Goal: Check status: Check status

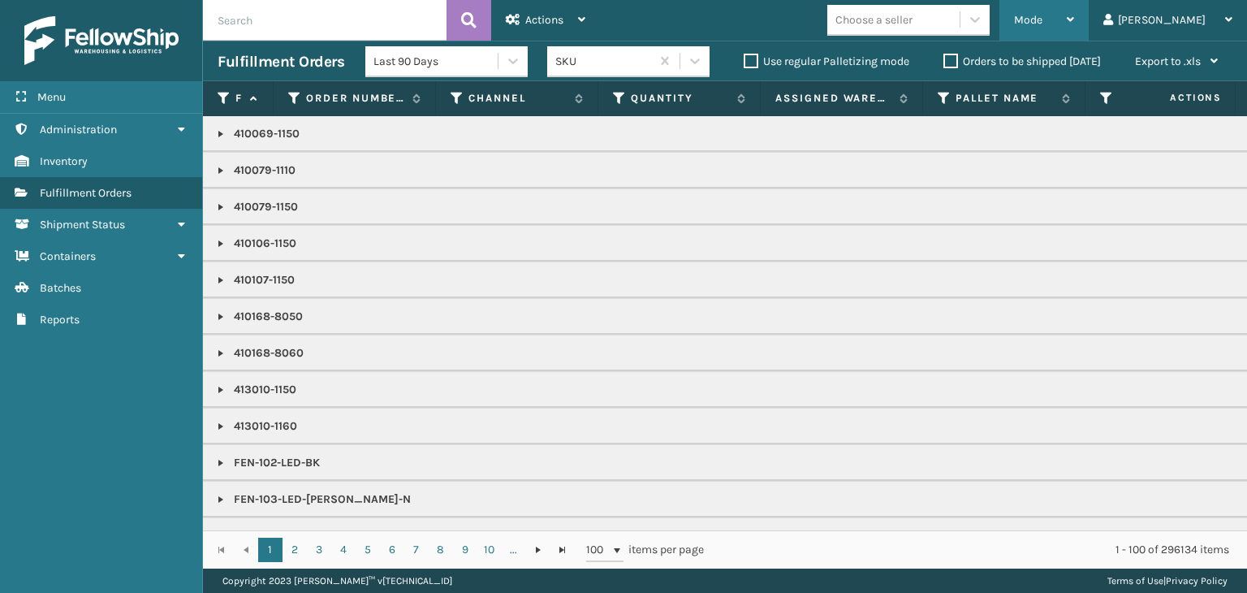
click at [1068, 19] on div "Mode Regular Mode Picking Mode Labeling Mode Exit Scan Mode" at bounding box center [1043, 20] width 89 height 41
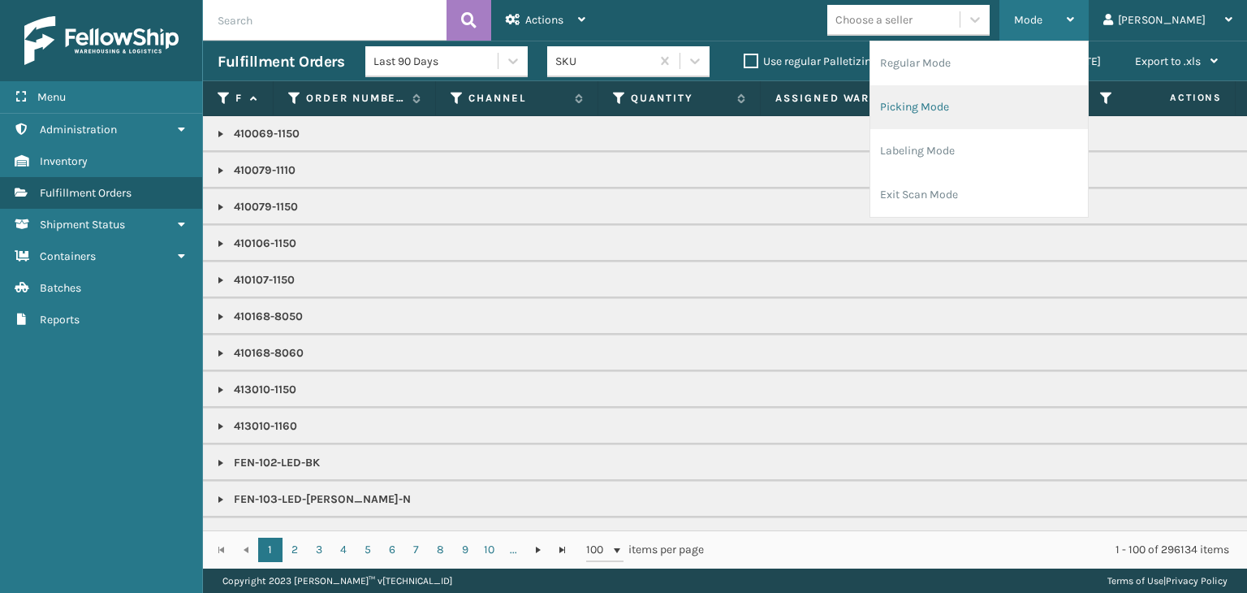
click at [1044, 118] on li "Picking Mode" at bounding box center [979, 107] width 218 height 44
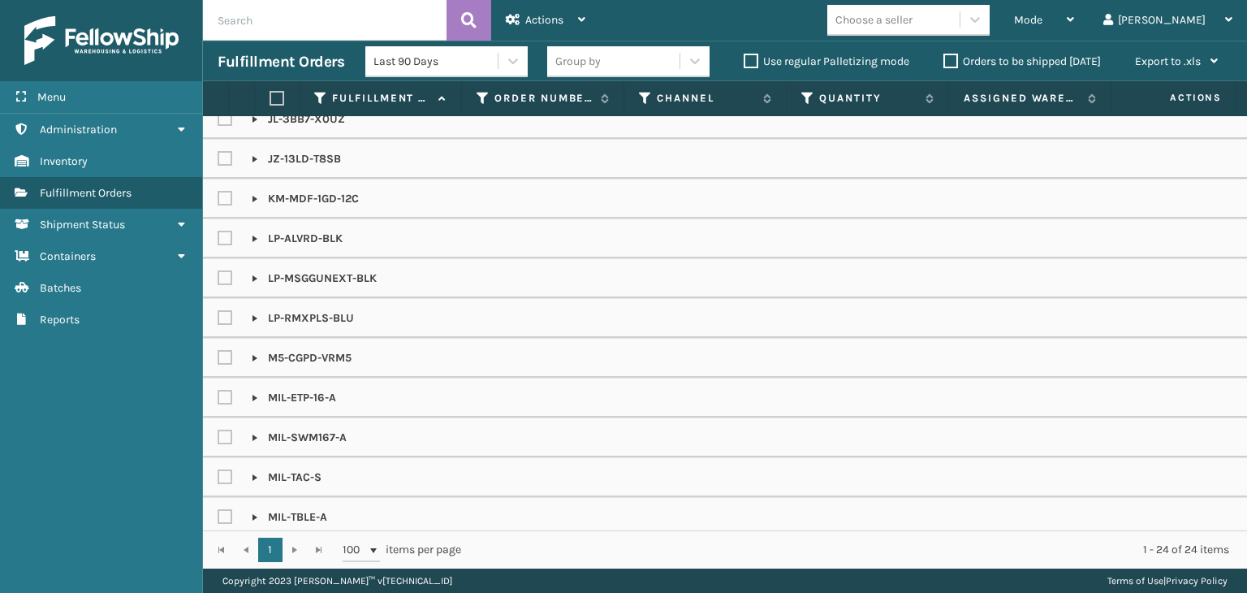
scroll to position [429, 0]
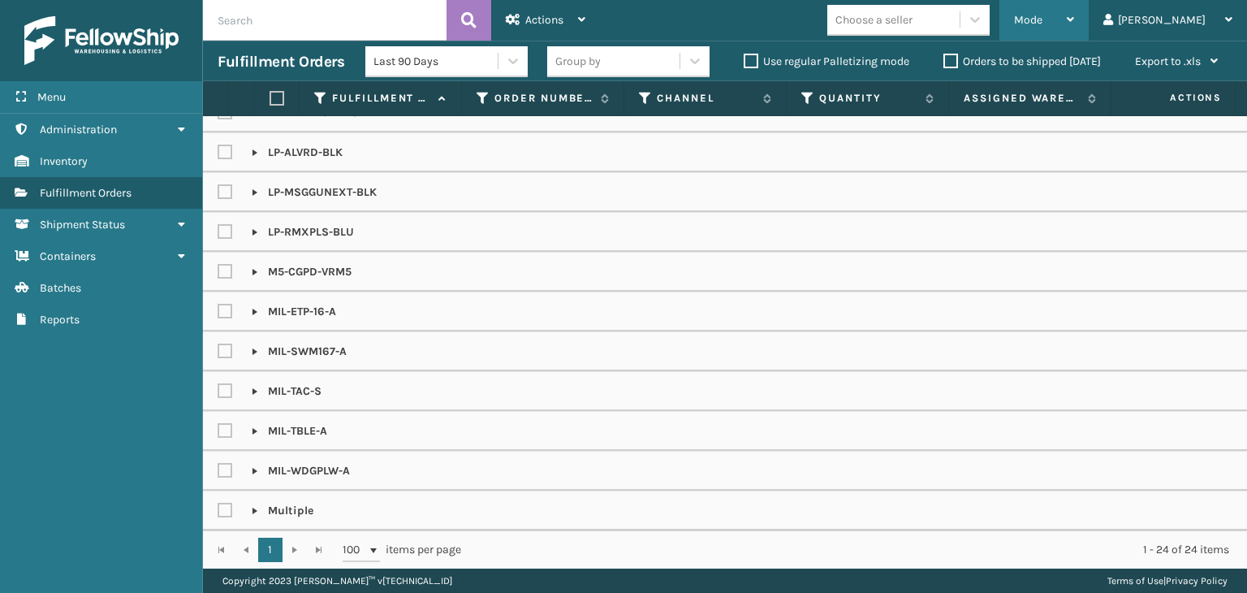
click at [1074, 24] on div "Mode" at bounding box center [1044, 20] width 60 height 41
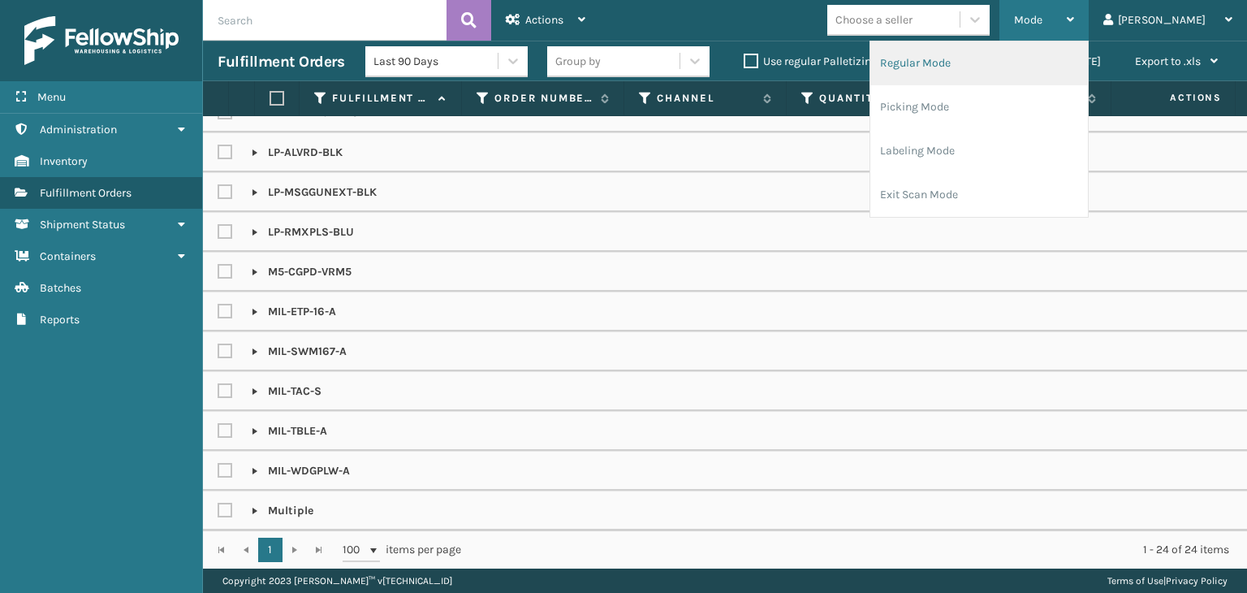
click at [1085, 51] on li "Regular Mode" at bounding box center [979, 63] width 218 height 44
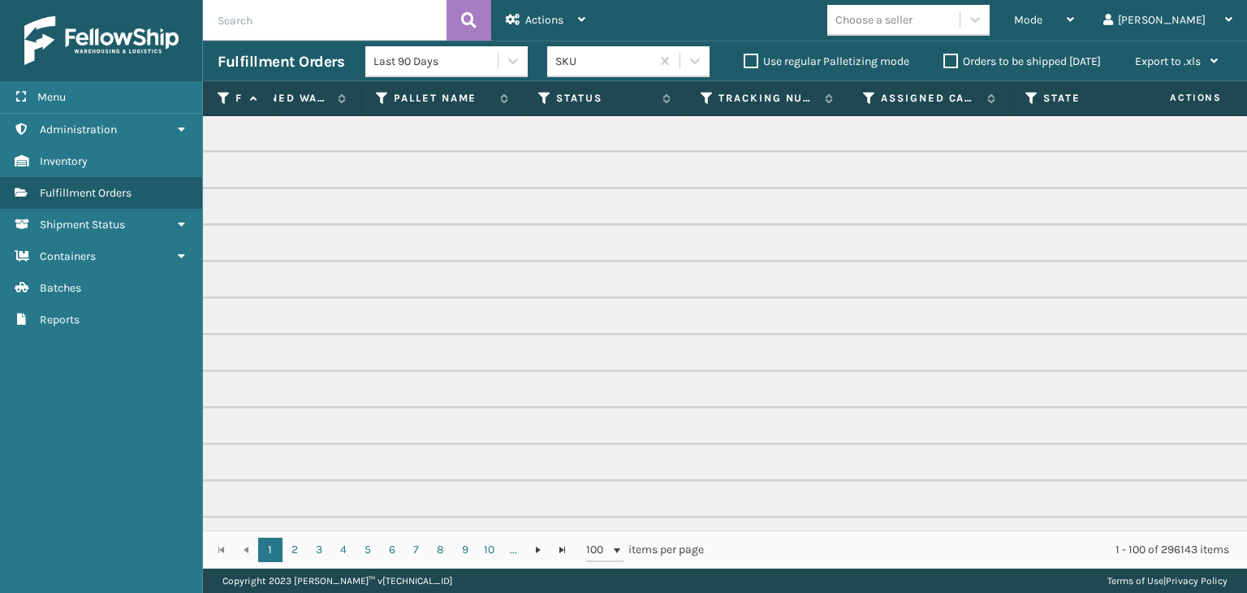
scroll to position [0, 568]
click at [537, 101] on icon at bounding box center [538, 98] width 13 height 15
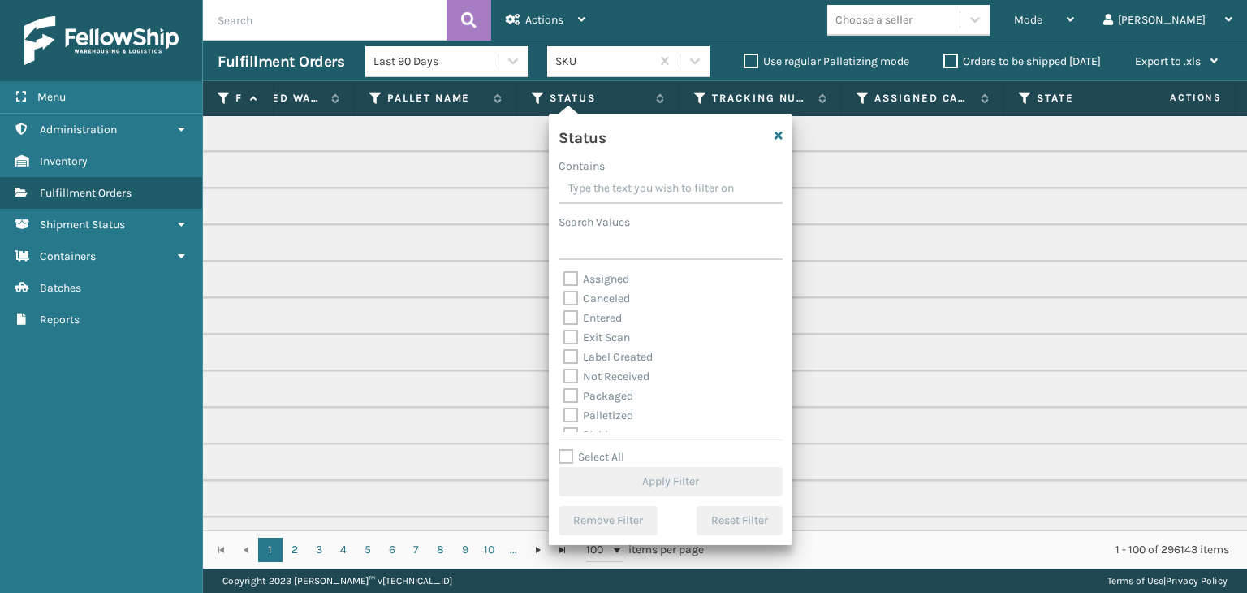
click at [615, 339] on label "Exit Scan" at bounding box center [596, 337] width 67 height 14
click at [564, 339] on input "Exit Scan" at bounding box center [563, 333] width 1 height 11
checkbox input "true"
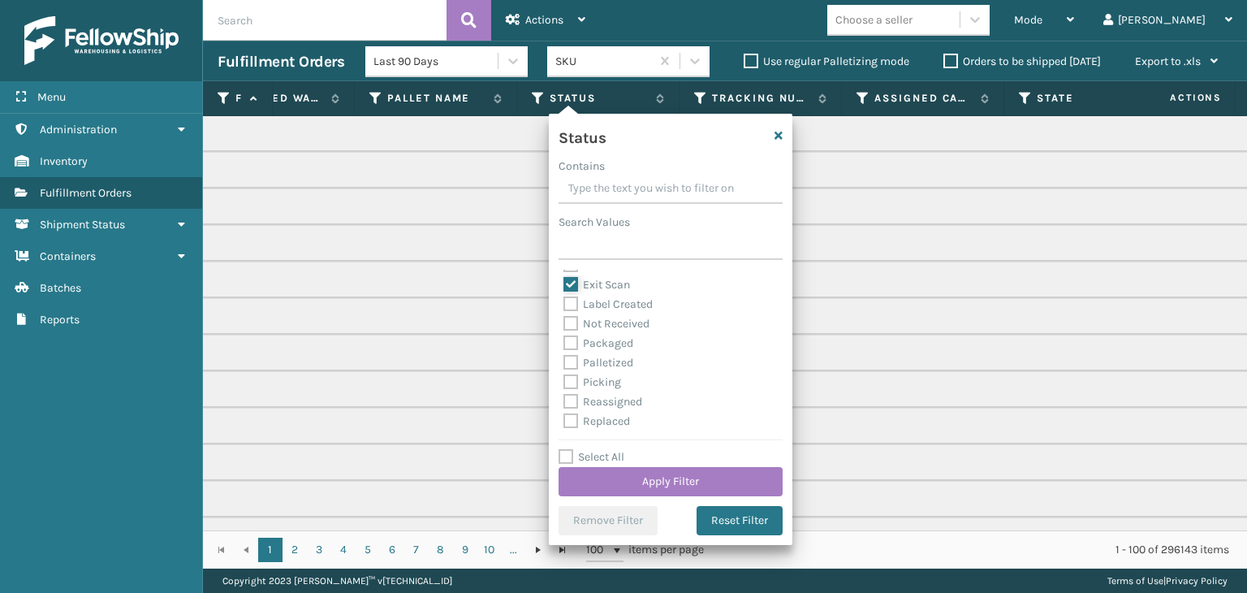
scroll to position [81, 0]
click at [615, 334] on label "Palletized" at bounding box center [598, 334] width 70 height 14
click at [564, 334] on input "Palletized" at bounding box center [563, 330] width 1 height 11
checkbox input "true"
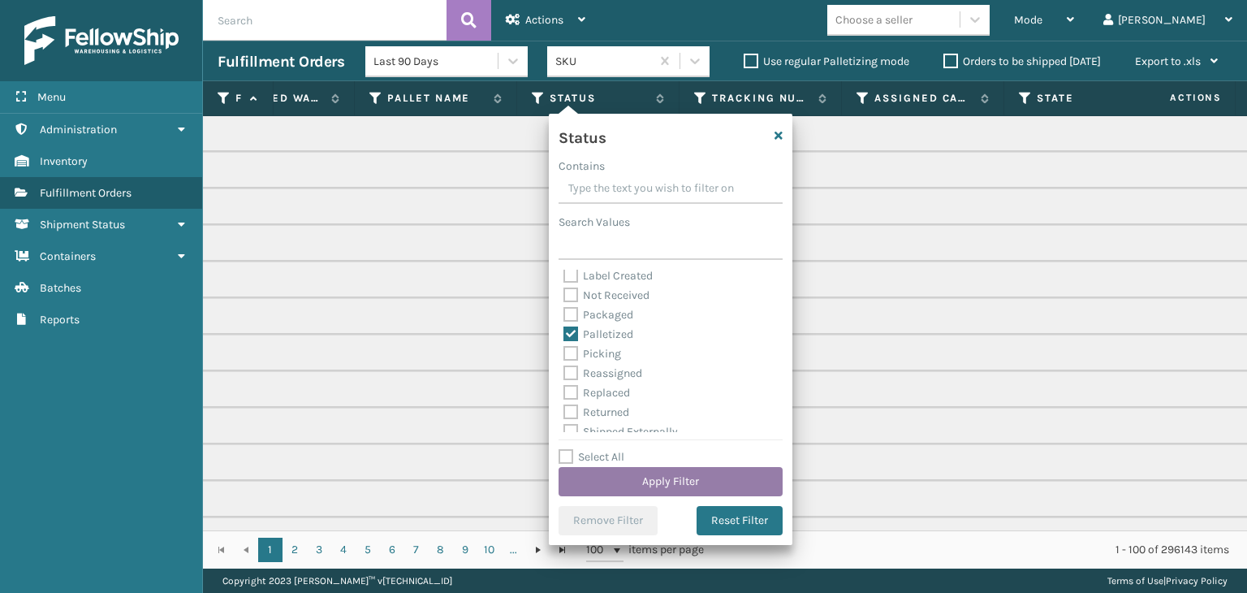
click at [687, 482] on button "Apply Filter" at bounding box center [671, 481] width 224 height 29
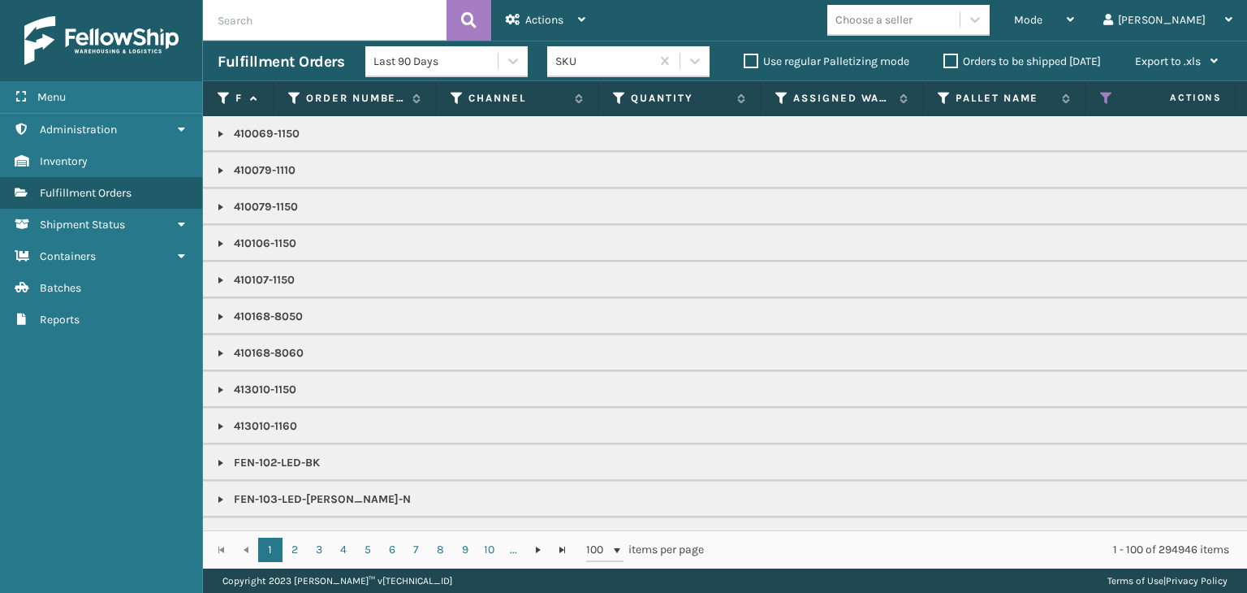
click at [438, 72] on div "Last 90 Days" at bounding box center [446, 61] width 162 height 31
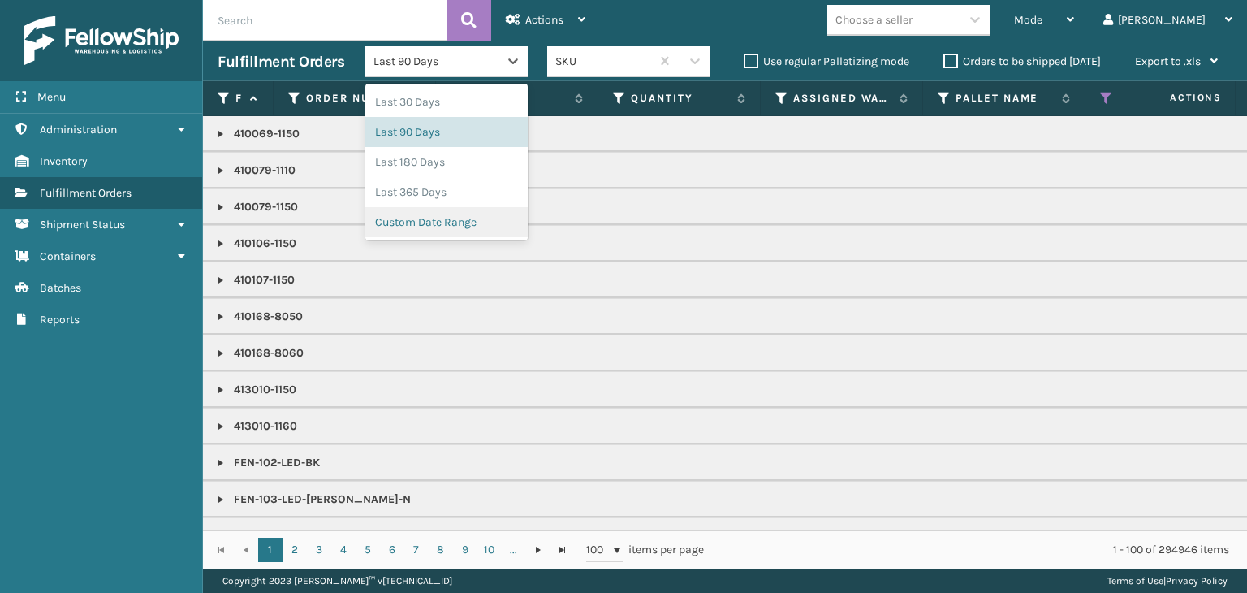
click at [432, 226] on div "Custom Date Range" at bounding box center [446, 222] width 162 height 30
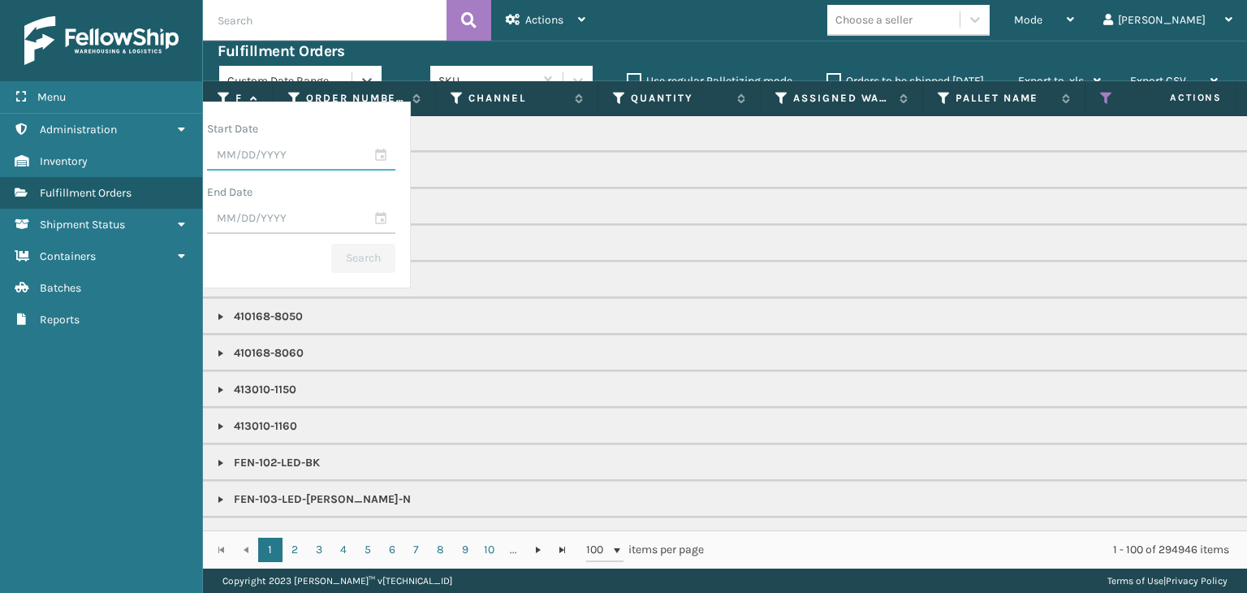
click at [395, 157] on input "text" at bounding box center [301, 155] width 188 height 29
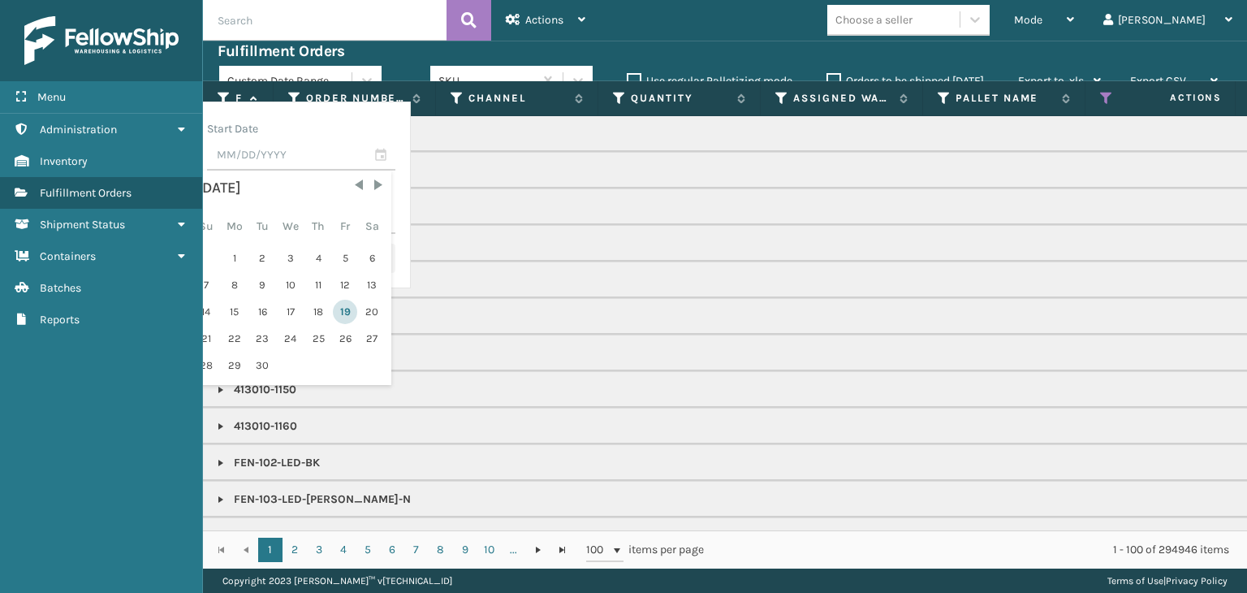
click at [357, 306] on div "19" at bounding box center [345, 312] width 24 height 24
type input "09/19/2025"
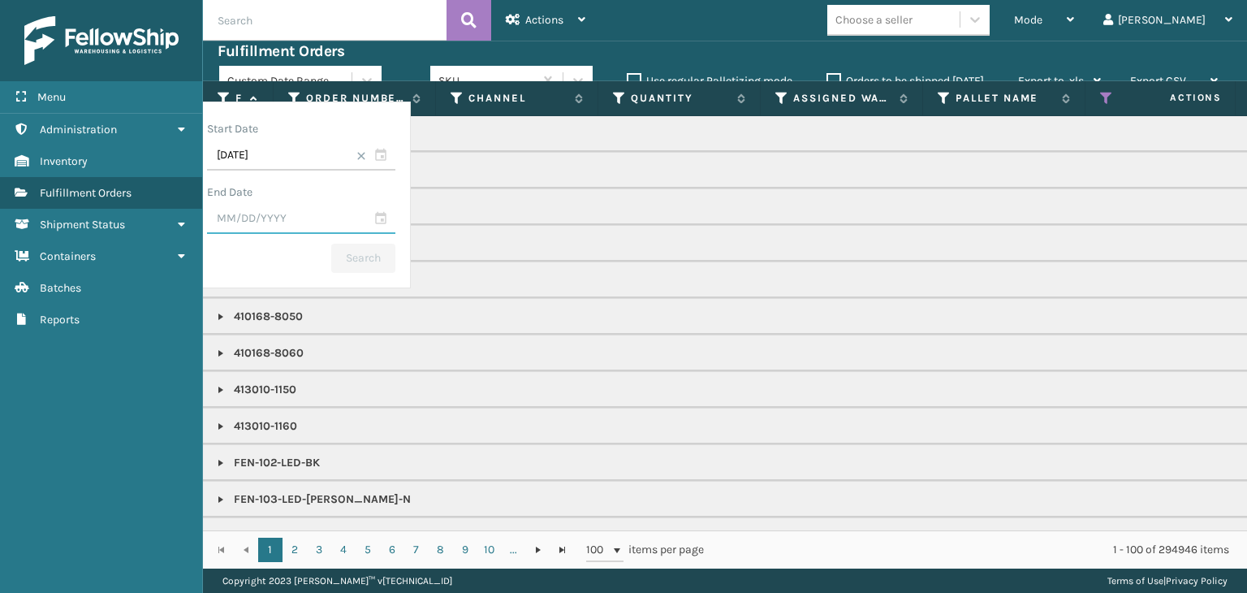
click at [395, 220] on input "text" at bounding box center [301, 219] width 188 height 29
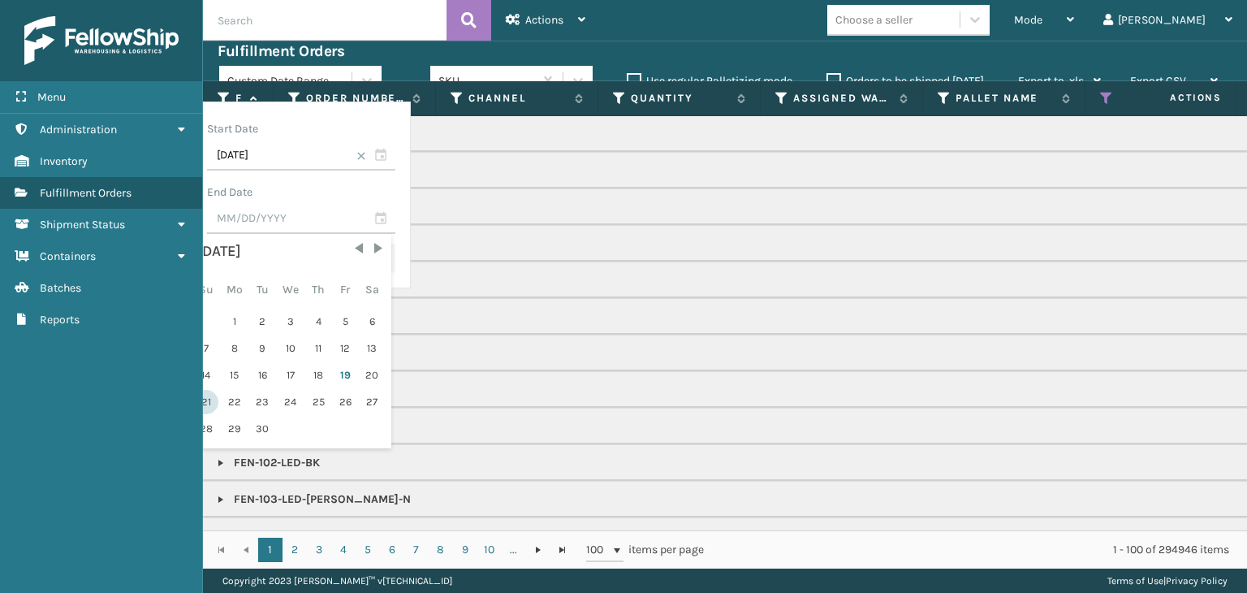
click at [218, 402] on div "21" at bounding box center [205, 402] width 25 height 24
type input "09/21/2025"
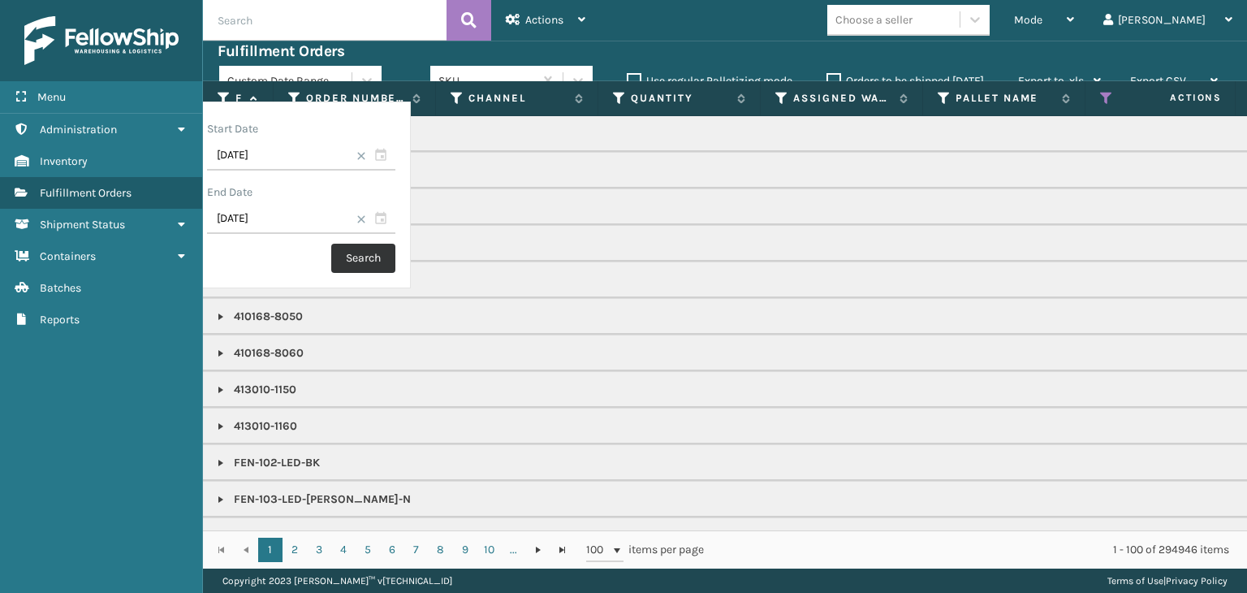
click at [395, 261] on button "Search" at bounding box center [363, 258] width 64 height 29
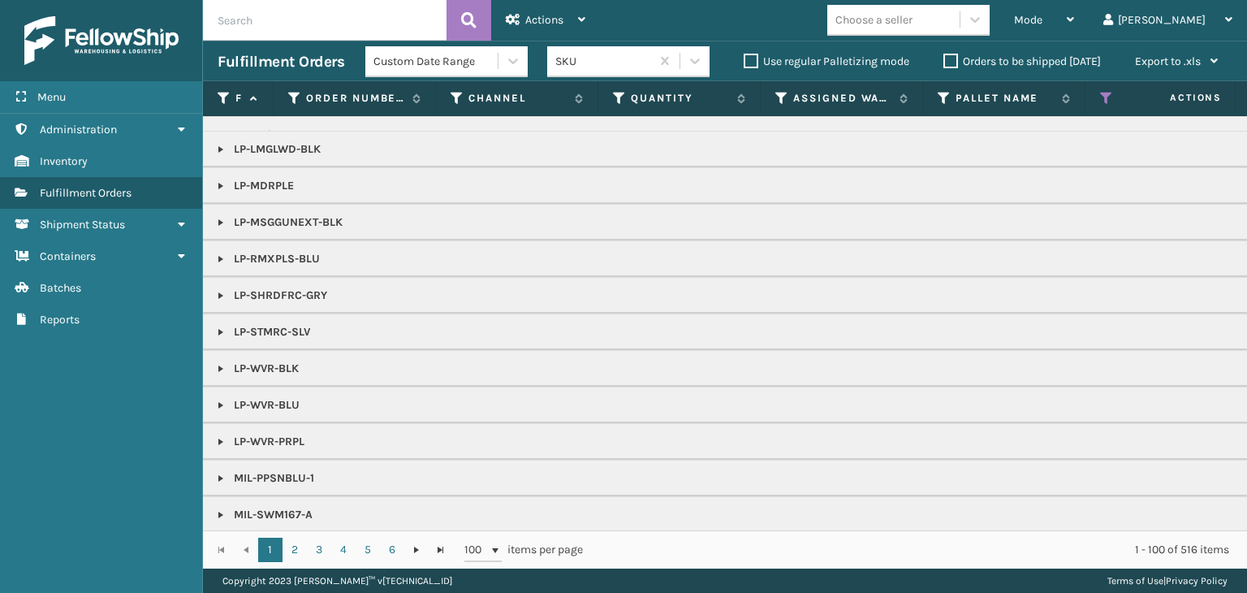
scroll to position [1705, 0]
click at [451, 64] on div "Custom Date Range" at bounding box center [436, 61] width 126 height 17
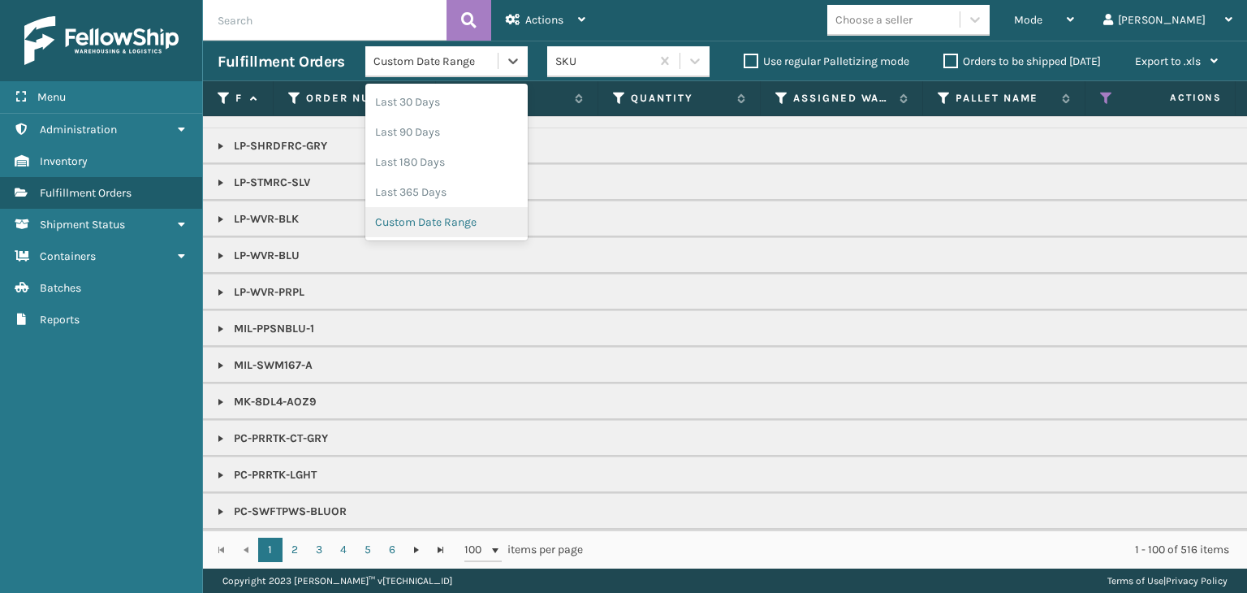
click at [434, 233] on div "Custom Date Range" at bounding box center [446, 222] width 162 height 30
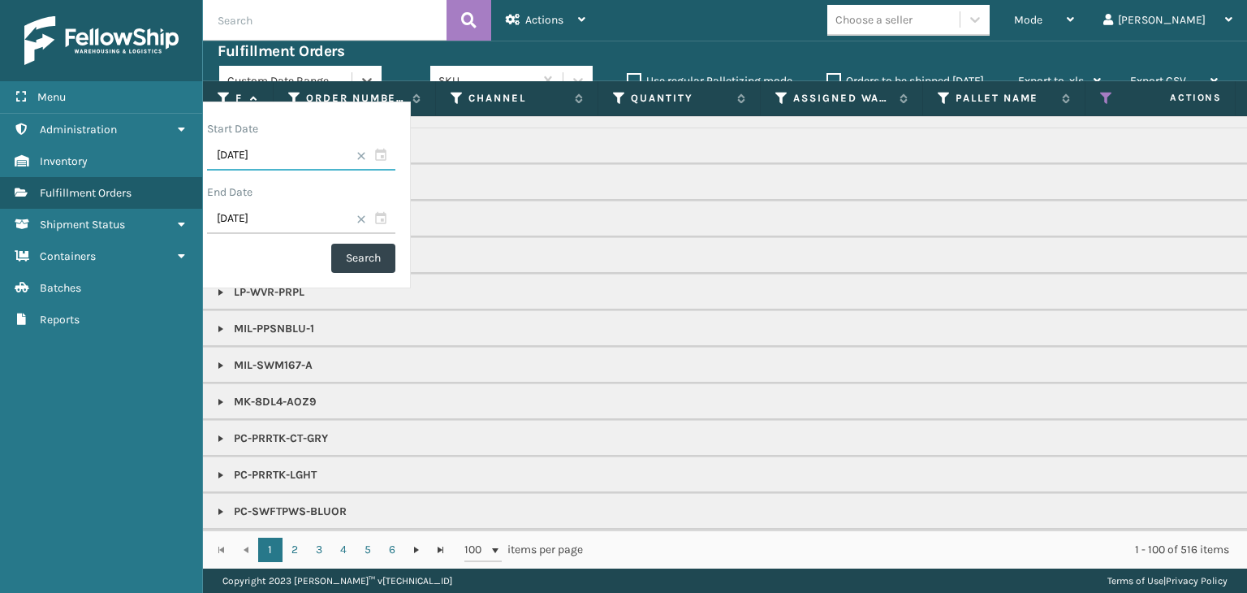
click at [395, 154] on input "09/19/2025" at bounding box center [301, 155] width 188 height 29
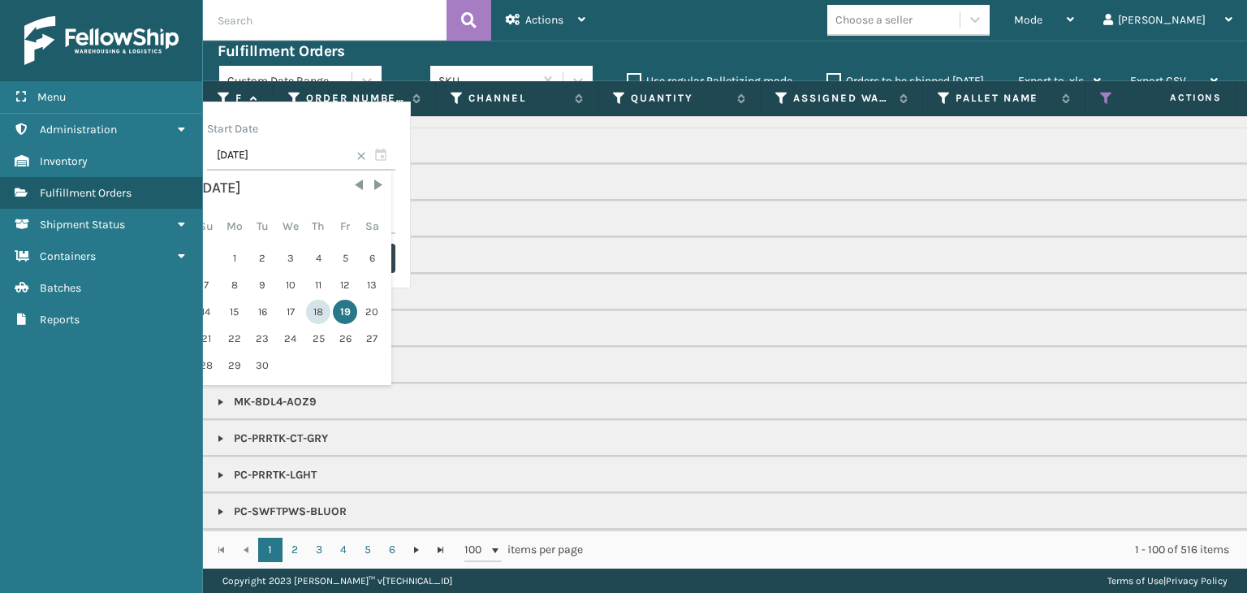
click at [330, 312] on div "18" at bounding box center [318, 312] width 24 height 24
type input "09/18/2025"
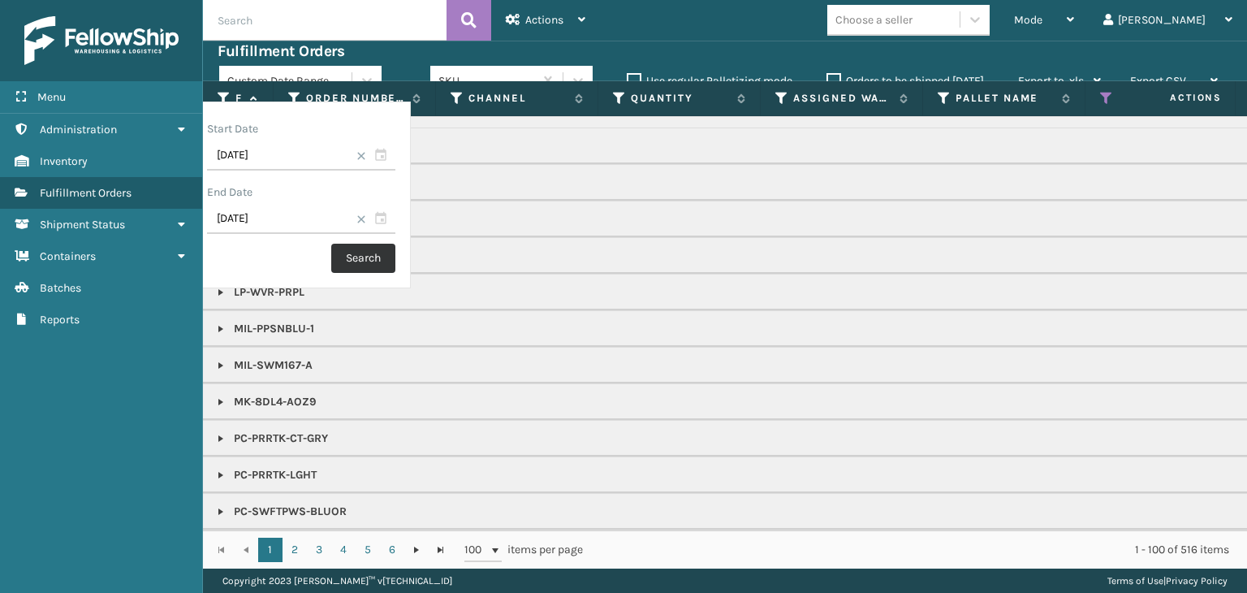
click at [395, 257] on button "Search" at bounding box center [363, 258] width 64 height 29
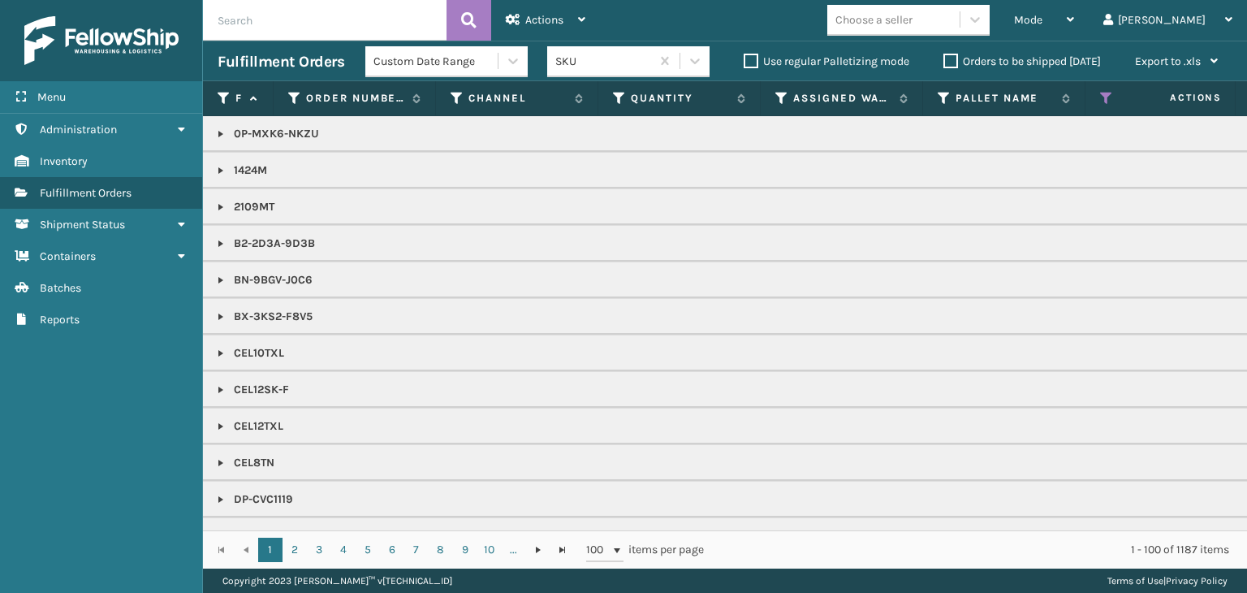
click at [416, 61] on div "Custom Date Range" at bounding box center [436, 61] width 126 height 17
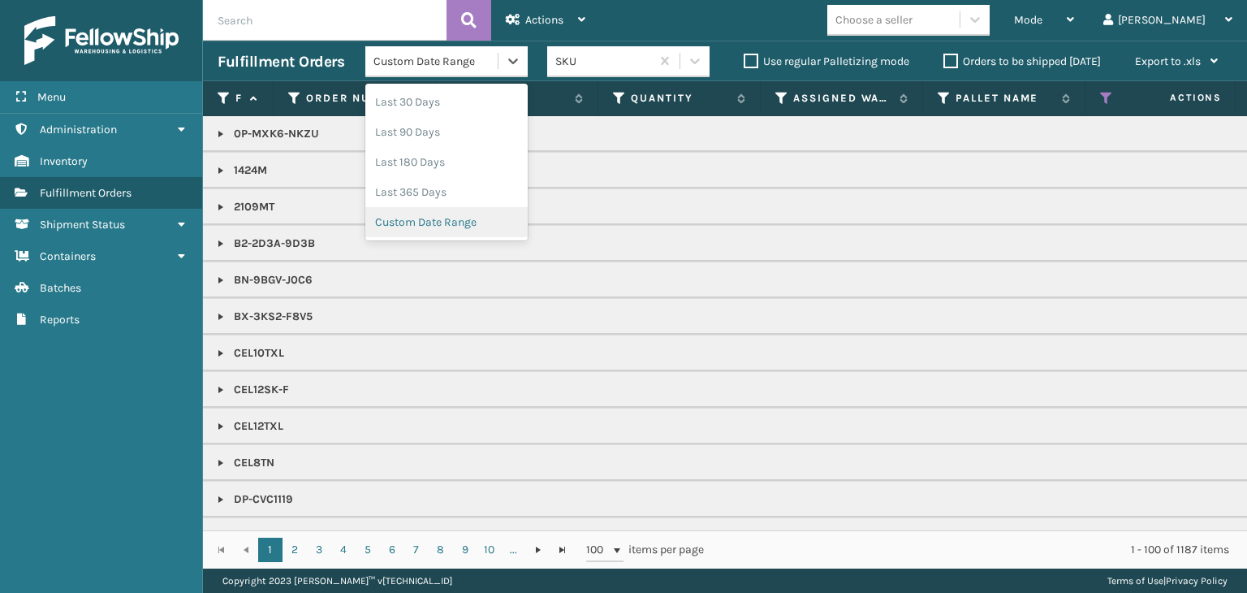
click at [418, 217] on div "Custom Date Range" at bounding box center [446, 222] width 162 height 30
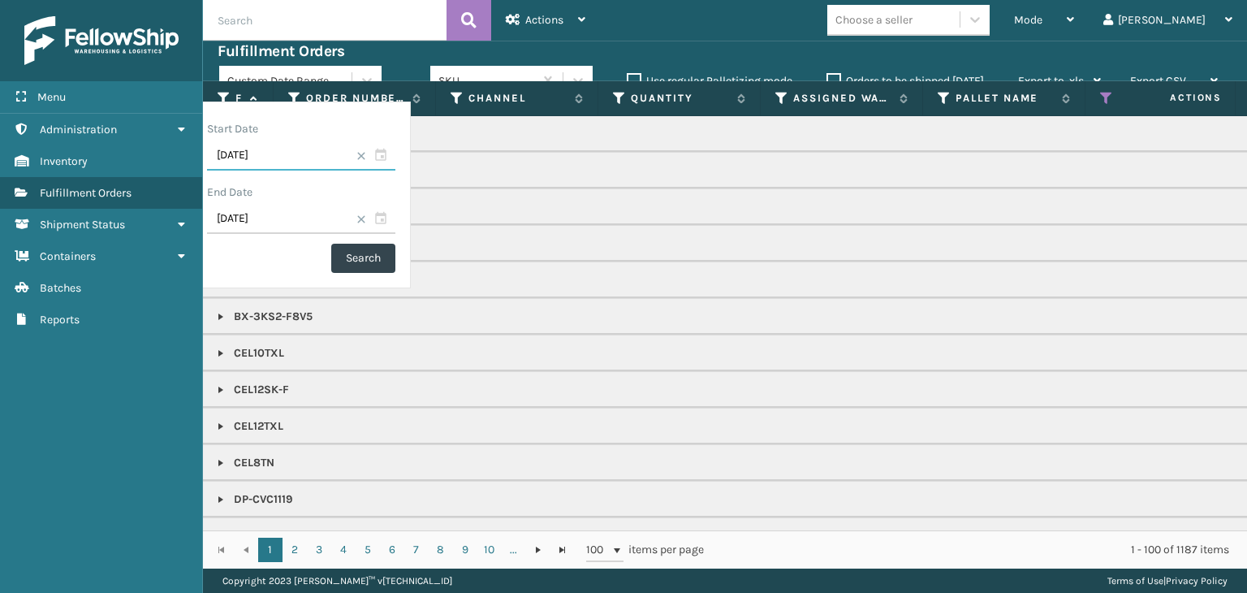
click at [395, 157] on input "09/18/2025" at bounding box center [301, 155] width 188 height 29
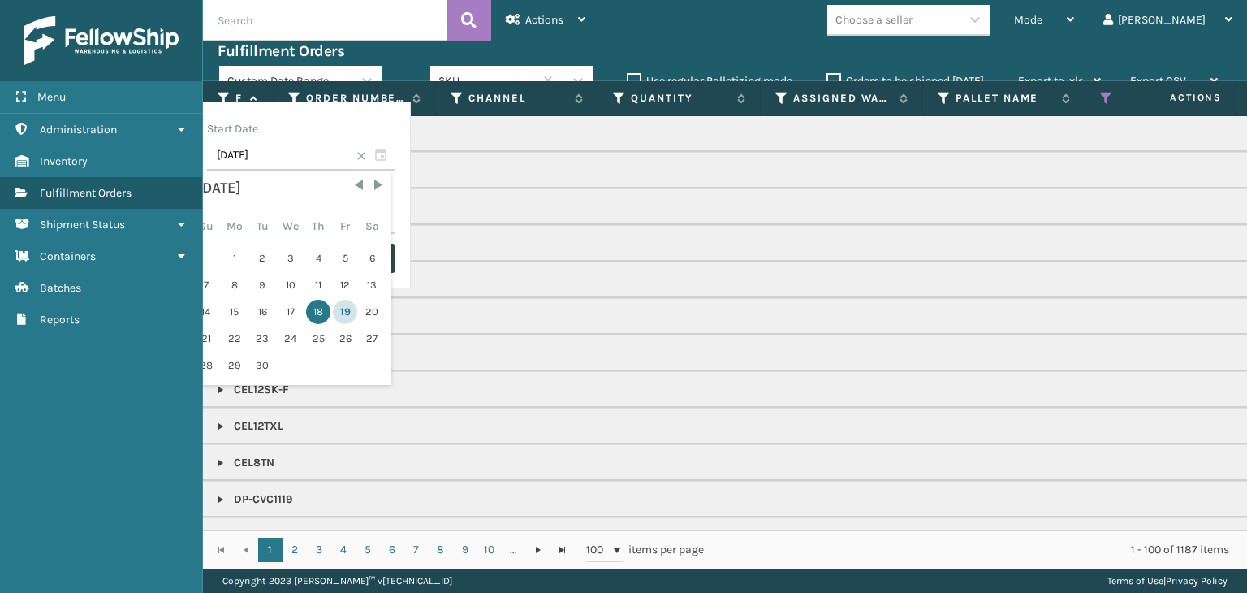
click at [357, 305] on div "19" at bounding box center [345, 312] width 24 height 24
type input "09/19/2025"
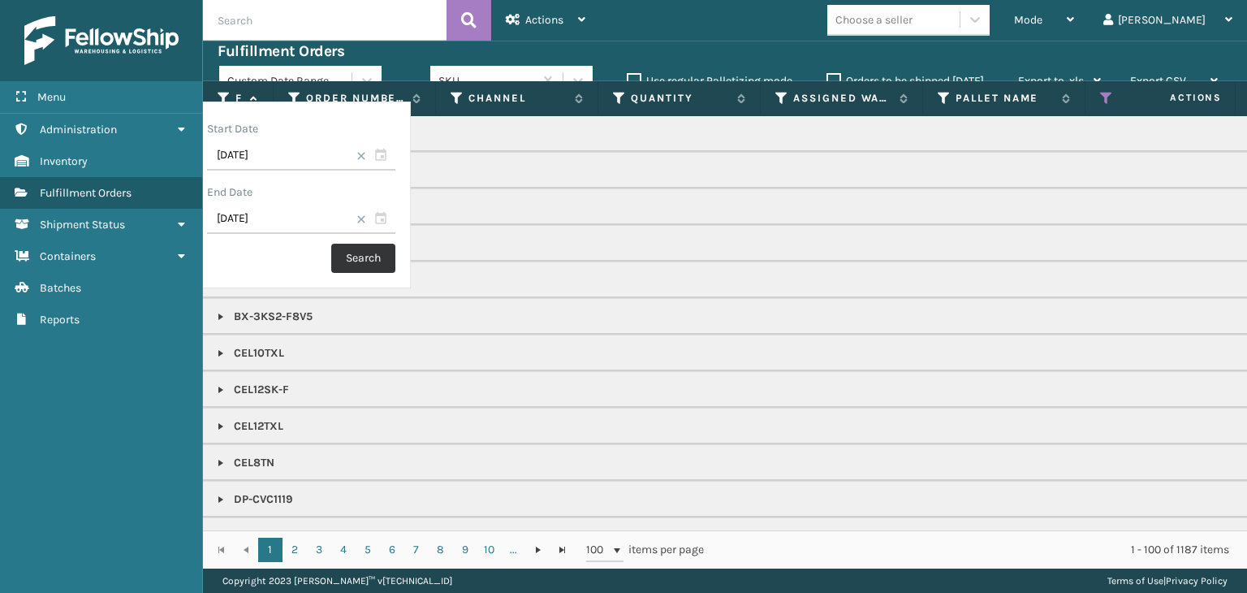
click at [395, 255] on button "Search" at bounding box center [363, 258] width 64 height 29
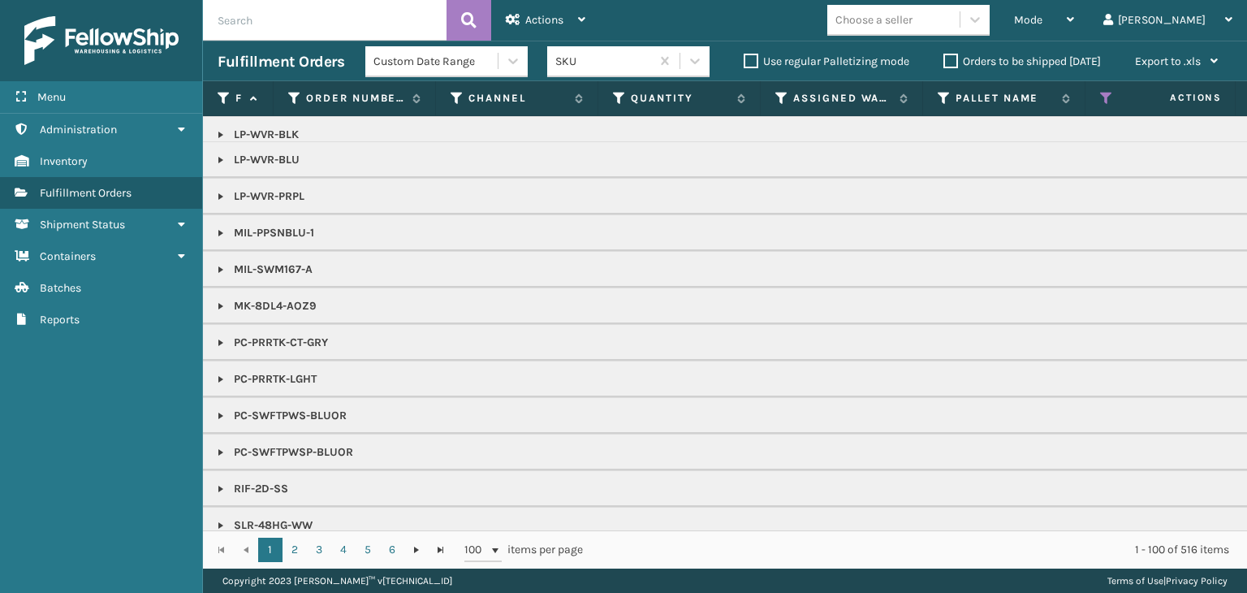
scroll to position [1948, 0]
